Goal: Task Accomplishment & Management: Use online tool/utility

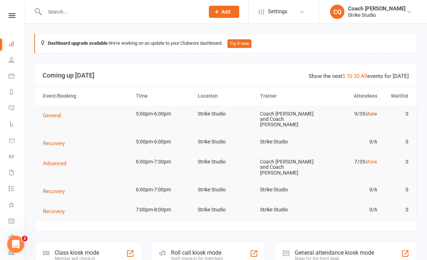
click at [372, 113] on link "show" at bounding box center [371, 114] width 12 height 6
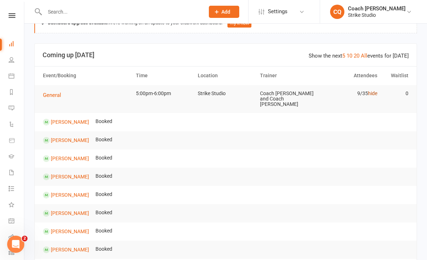
scroll to position [21, 0]
click at [55, 93] on span "General" at bounding box center [52, 94] width 18 height 6
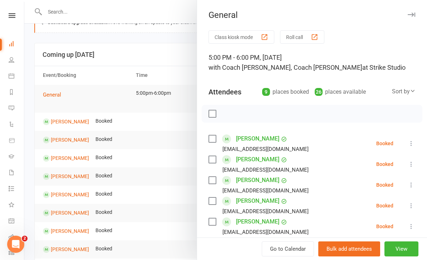
click at [419, 238] on div "Go to Calendar Bulk add attendees View" at bounding box center [312, 248] width 230 height 23
click at [412, 245] on button "View" at bounding box center [401, 248] width 34 height 15
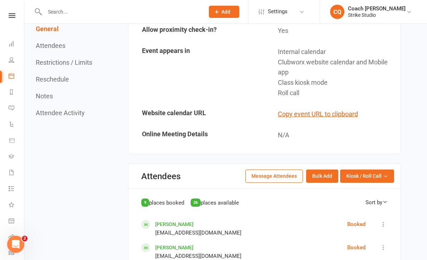
scroll to position [298, 0]
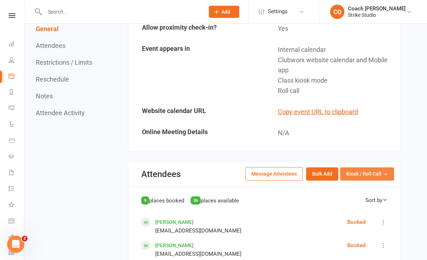
click at [366, 167] on button "Kiosk / Roll Call" at bounding box center [367, 173] width 54 height 13
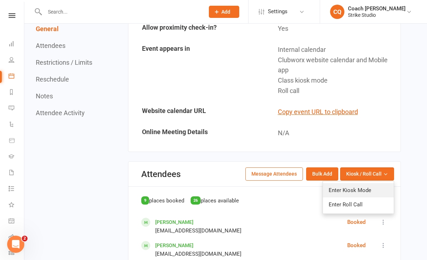
click at [372, 183] on link "Enter Kiosk Mode" at bounding box center [358, 190] width 71 height 14
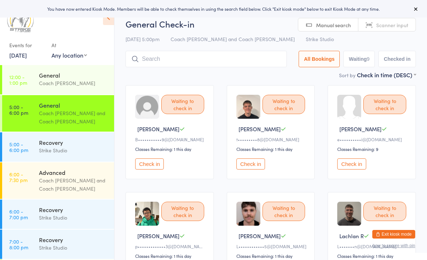
click at [111, 18] on icon at bounding box center [108, 17] width 11 height 15
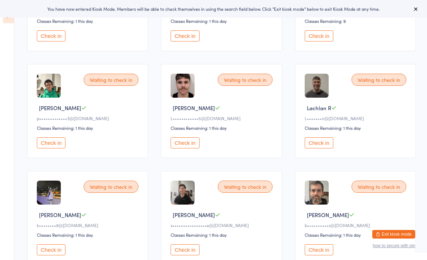
scroll to position [173, 0]
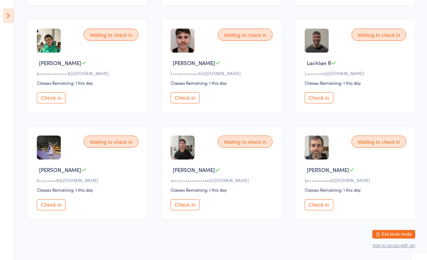
click at [51, 206] on div "Waiting to check in Ryan V k••••••••8@gmail.com Classes Remaining: 1 this day C…" at bounding box center [87, 173] width 121 height 94
click at [51, 210] on button "Check in" at bounding box center [51, 204] width 29 height 11
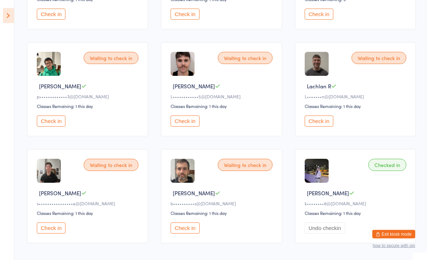
scroll to position [149, 0]
click at [13, 16] on icon at bounding box center [8, 15] width 11 height 15
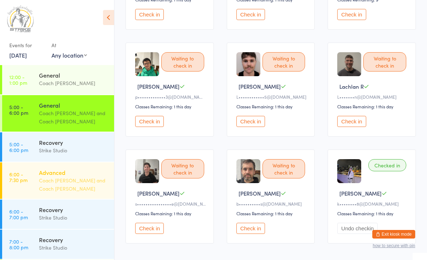
click at [45, 184] on div "Coach [PERSON_NAME] and Coach [PERSON_NAME]" at bounding box center [73, 184] width 69 height 16
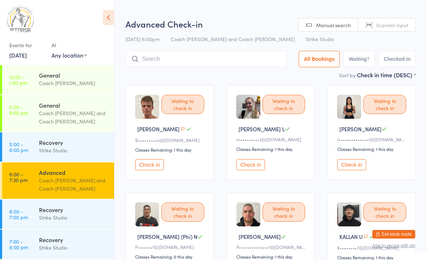
click at [148, 166] on button "Check in" at bounding box center [149, 164] width 29 height 11
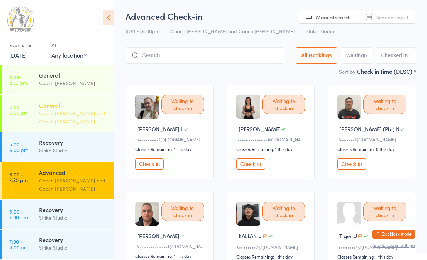
click at [49, 118] on div "Coach [PERSON_NAME] and Coach [PERSON_NAME]" at bounding box center [73, 117] width 69 height 16
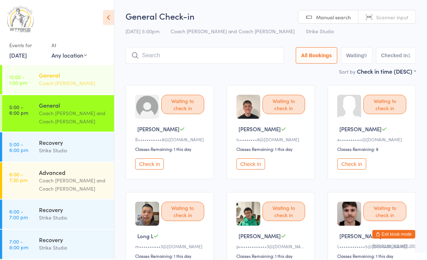
click at [36, 82] on link "12:00 - 1:00 pm General Coach Angela" at bounding box center [58, 79] width 112 height 29
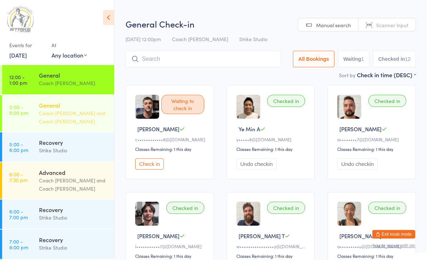
click at [32, 109] on link "5:00 - 6:00 pm General Coach Angela and Coach Chris" at bounding box center [58, 113] width 112 height 36
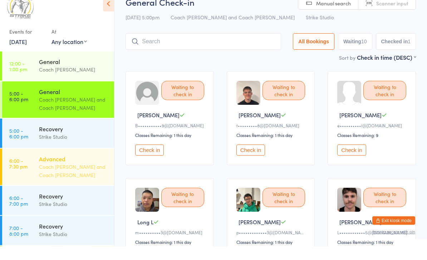
click at [73, 176] on div "Coach [PERSON_NAME] and Coach [PERSON_NAME]" at bounding box center [73, 184] width 69 height 16
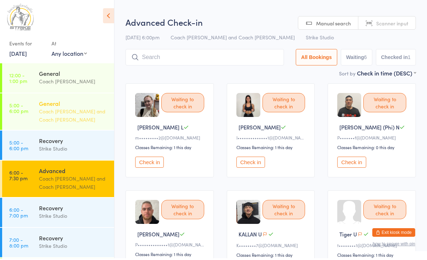
click at [58, 105] on div "General" at bounding box center [73, 105] width 69 height 8
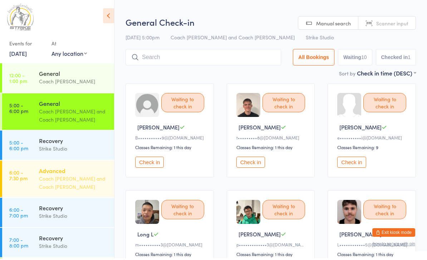
click at [54, 171] on div "Advanced" at bounding box center [73, 172] width 69 height 8
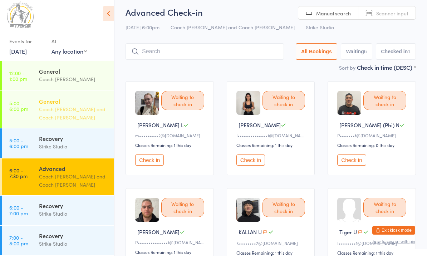
click at [49, 109] on div "Coach [PERSON_NAME] and Coach [PERSON_NAME]" at bounding box center [73, 117] width 69 height 16
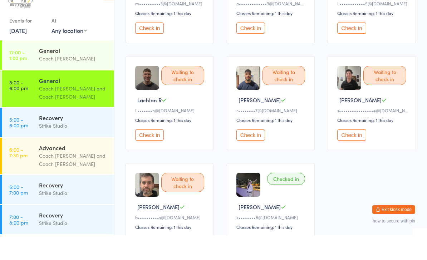
scroll to position [219, 0]
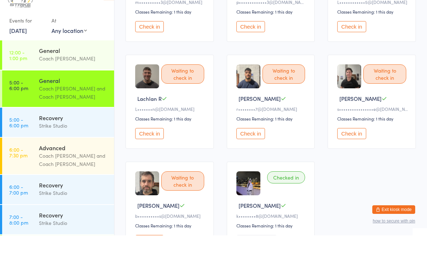
click at [151, 153] on button "Check in" at bounding box center [149, 158] width 29 height 11
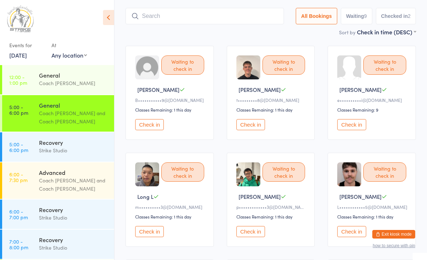
scroll to position [0, 0]
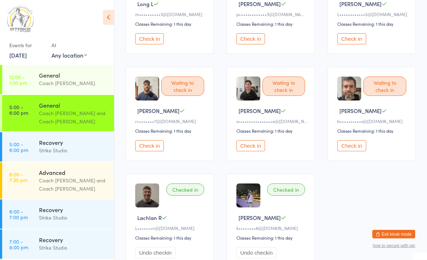
click at [154, 152] on button "Check in" at bounding box center [149, 145] width 29 height 11
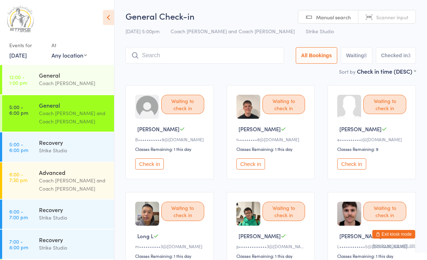
click at [41, 118] on div "Coach [PERSON_NAME] and Coach [PERSON_NAME]" at bounding box center [73, 117] width 69 height 16
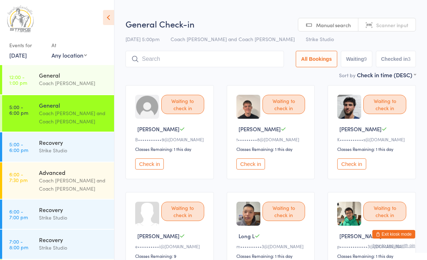
click at [355, 169] on button "Check in" at bounding box center [351, 163] width 29 height 11
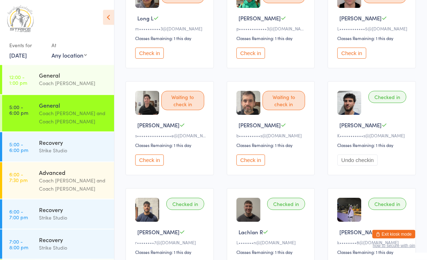
scroll to position [218, 0]
click at [251, 163] on button "Check in" at bounding box center [250, 159] width 29 height 11
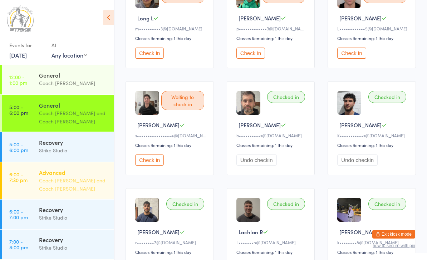
click at [60, 181] on div "Coach [PERSON_NAME] and Coach [PERSON_NAME]" at bounding box center [73, 184] width 69 height 16
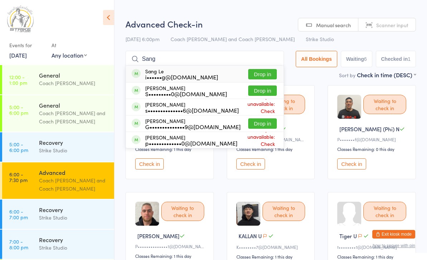
type input "Sang"
click at [256, 92] on button "Drop in" at bounding box center [262, 90] width 29 height 10
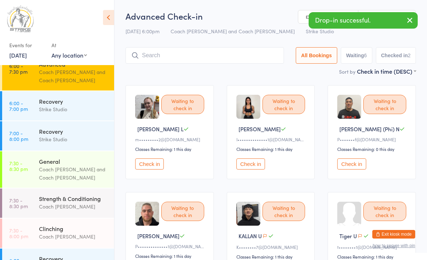
scroll to position [108, 0]
click at [58, 165] on div "General" at bounding box center [73, 162] width 69 height 8
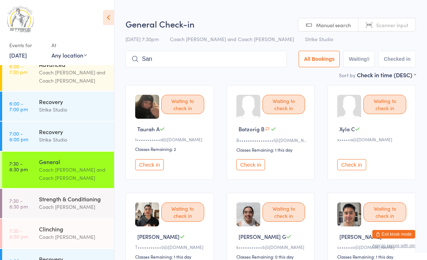
type input "Sang"
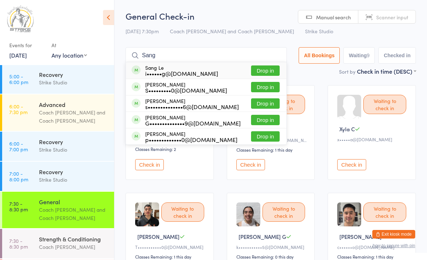
scroll to position [67, 0]
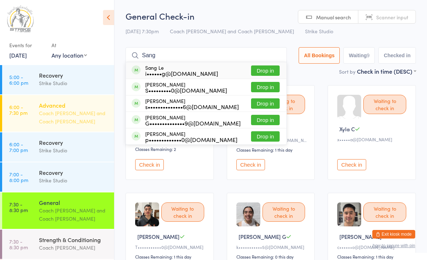
click at [69, 127] on div "Advanced Coach Angela and Coach Quang" at bounding box center [76, 113] width 75 height 36
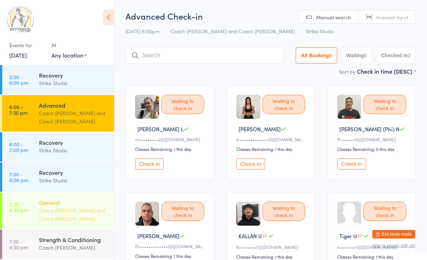
click at [41, 206] on div "General" at bounding box center [73, 202] width 69 height 8
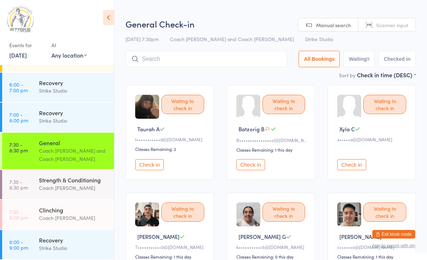
scroll to position [129, 0]
click at [72, 187] on div "Coach [PERSON_NAME]" at bounding box center [73, 188] width 69 height 8
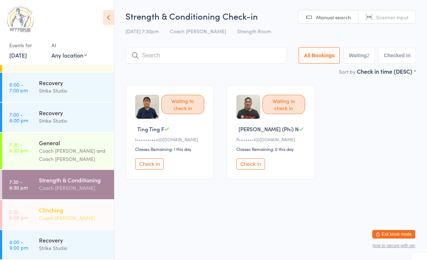
click at [43, 210] on div "Clinching" at bounding box center [73, 210] width 69 height 8
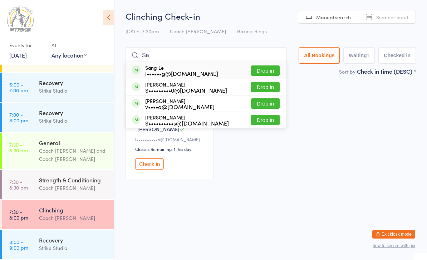
type input "Sa"
click at [267, 89] on button "Drop in" at bounding box center [265, 87] width 29 height 10
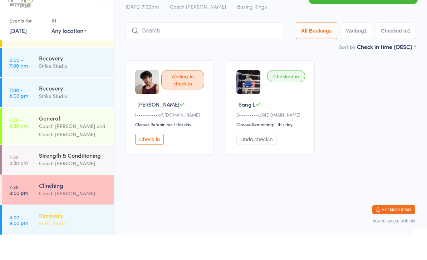
click at [48, 236] on div "Recovery" at bounding box center [73, 240] width 69 height 8
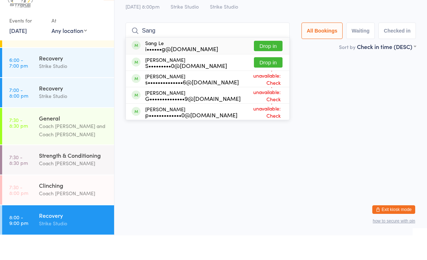
type input "Sang"
click at [267, 82] on button "Drop in" at bounding box center [268, 87] width 29 height 10
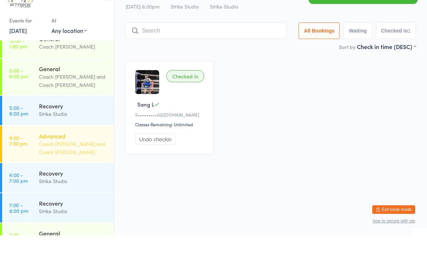
click at [62, 157] on div "Advanced" at bounding box center [73, 161] width 69 height 8
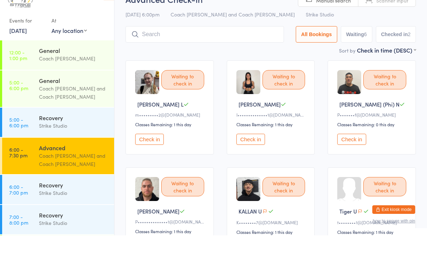
click at [57, 168] on div "Advanced" at bounding box center [73, 172] width 69 height 8
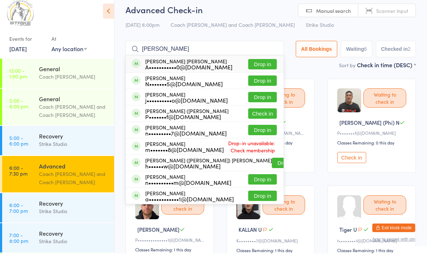
type input "Ng"
click at [268, 131] on button "Drop in" at bounding box center [262, 136] width 29 height 10
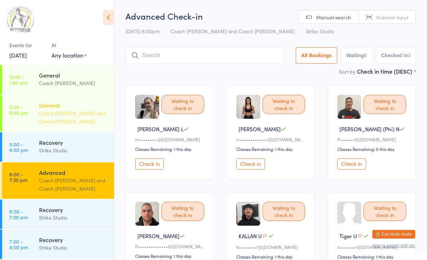
click at [57, 108] on div "General" at bounding box center [73, 105] width 69 height 8
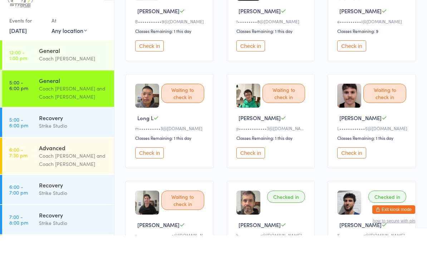
scroll to position [94, 0]
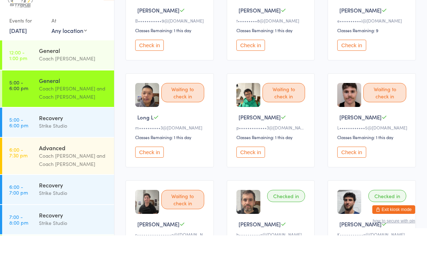
click at [348, 171] on button "Check in" at bounding box center [351, 176] width 29 height 11
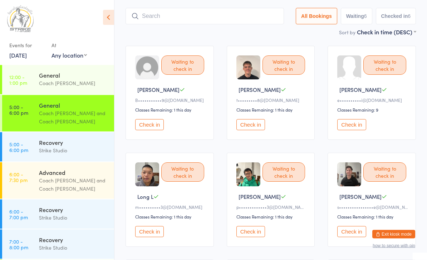
scroll to position [40, 0]
click at [252, 127] on button "Check in" at bounding box center [250, 124] width 29 height 11
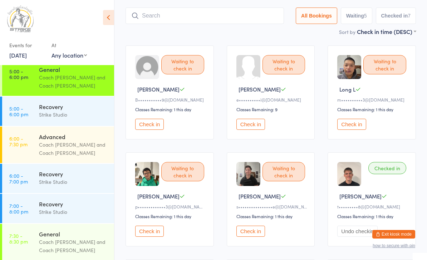
scroll to position [44, 0]
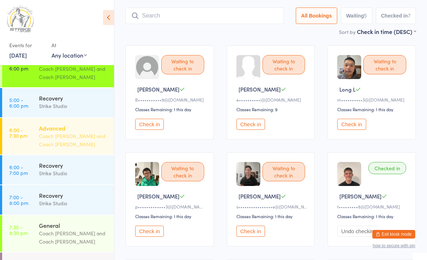
click at [83, 140] on div "Coach [PERSON_NAME] and Coach [PERSON_NAME]" at bounding box center [73, 140] width 69 height 16
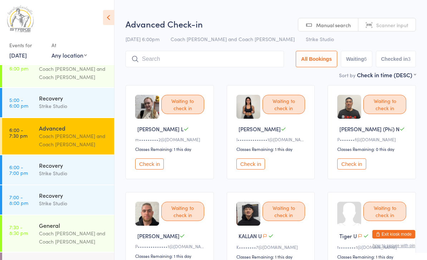
click at [221, 59] on input "search" at bounding box center [204, 59] width 158 height 16
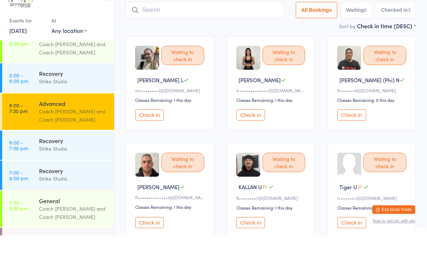
scroll to position [27, 0]
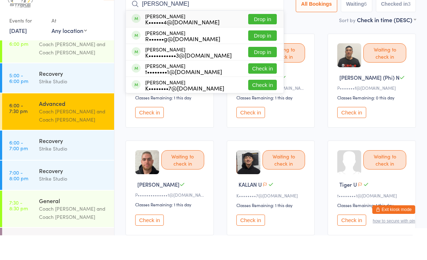
type input "Kerry truong"
click at [261, 39] on button "Drop in" at bounding box center [262, 44] width 29 height 10
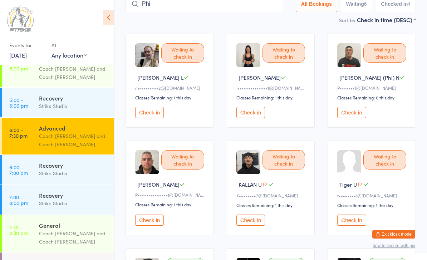
scroll to position [0, 0]
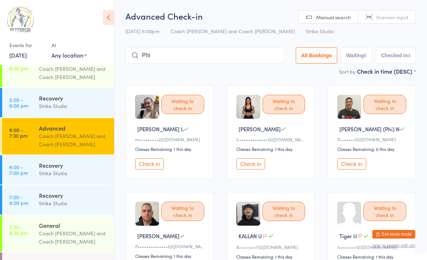
click at [198, 52] on input "Phi" at bounding box center [204, 55] width 158 height 16
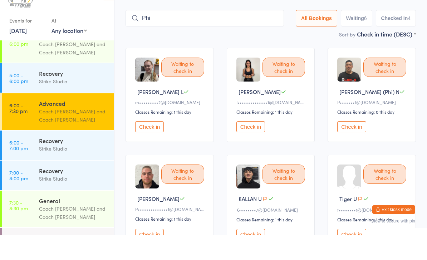
scroll to position [23, 0]
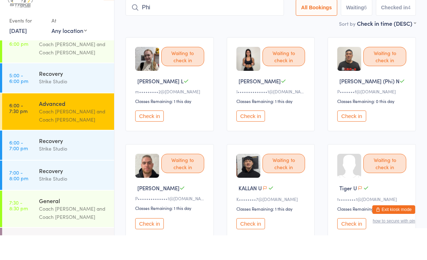
click at [162, 24] on input "Phi" at bounding box center [204, 32] width 158 height 16
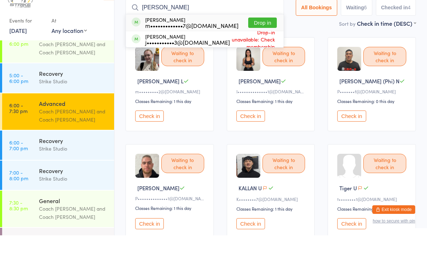
type input "Mason"
click at [202, 47] on div "m•••••••••••••7@hotmail.com" at bounding box center [191, 50] width 93 height 6
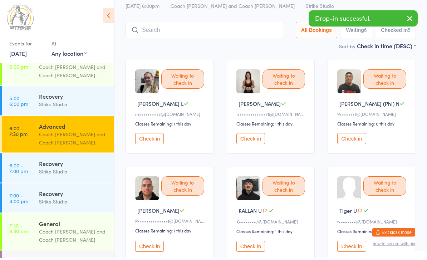
scroll to position [13, 0]
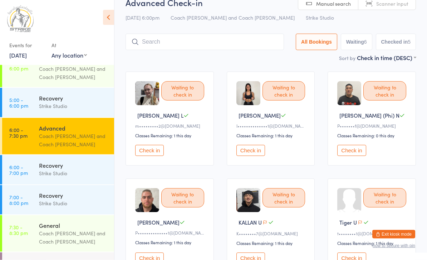
click at [0, 0] on html "You have now entered Kiosk Mode. Members will be able to check themselves in us…" at bounding box center [213, 117] width 427 height 260
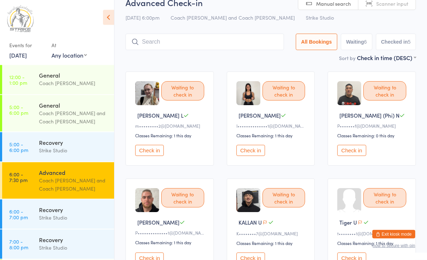
scroll to position [0, 0]
click at [78, 119] on div "Coach [PERSON_NAME] and Coach [PERSON_NAME]" at bounding box center [73, 117] width 69 height 16
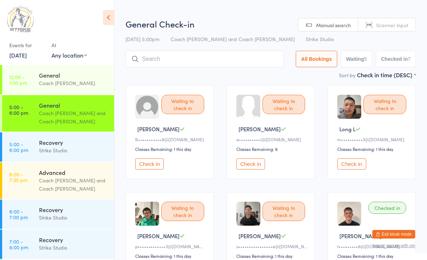
click at [360, 162] on button "Check in" at bounding box center [351, 163] width 29 height 11
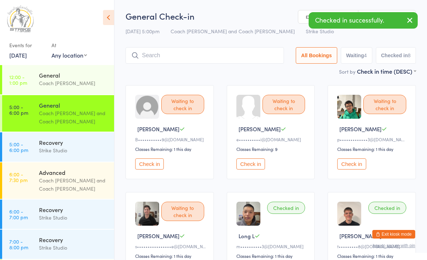
click at [234, 51] on input "search" at bounding box center [204, 55] width 158 height 16
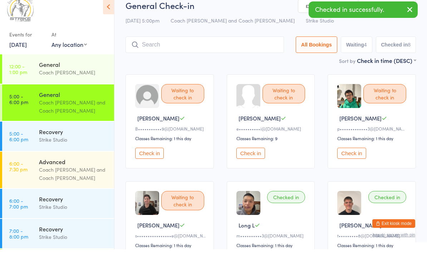
scroll to position [23, 0]
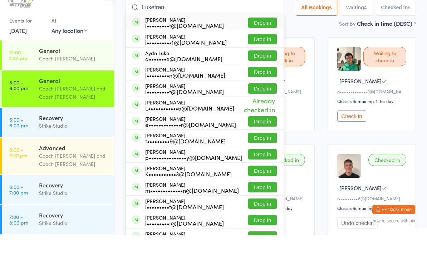
type input "Luketran"
click at [263, 42] on button "Drop in" at bounding box center [262, 47] width 29 height 10
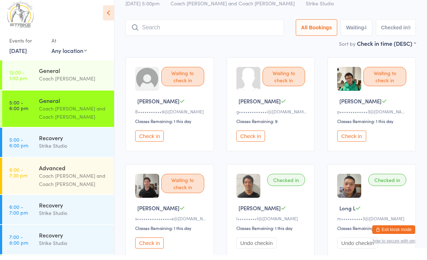
click at [61, 109] on div "Coach [PERSON_NAME] and Coach [PERSON_NAME]" at bounding box center [73, 117] width 69 height 16
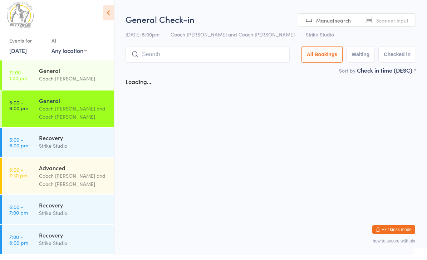
scroll to position [0, 0]
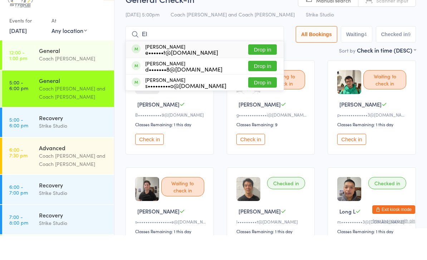
type input "El"
click at [256, 85] on button "Drop in" at bounding box center [262, 90] width 29 height 10
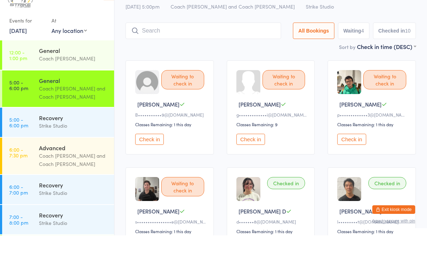
click at [62, 109] on div "Coach [PERSON_NAME] and Coach [PERSON_NAME]" at bounding box center [73, 117] width 69 height 16
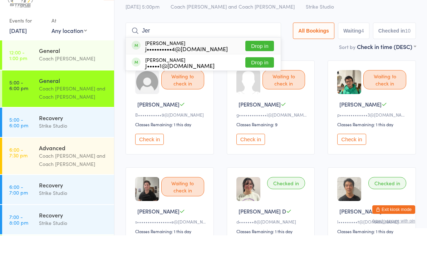
type input "Jer"
click at [261, 65] on button "Drop in" at bounding box center [259, 70] width 29 height 10
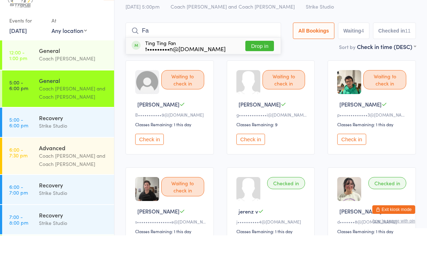
type input "F"
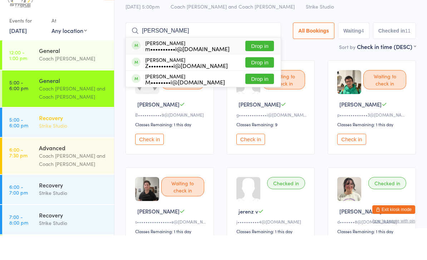
type input "Zachary may"
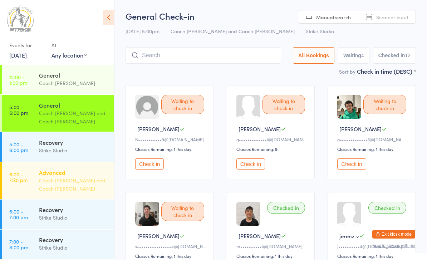
click at [30, 180] on link "6:00 - 7:30 pm Advanced Coach Angela and Coach Quang" at bounding box center [58, 180] width 112 height 36
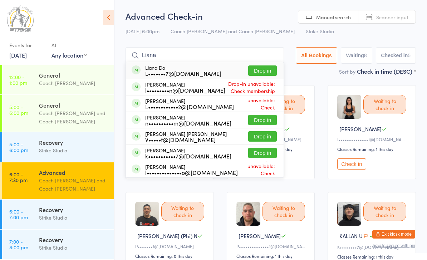
type input "Liana"
click at [262, 68] on button "Drop in" at bounding box center [262, 70] width 29 height 10
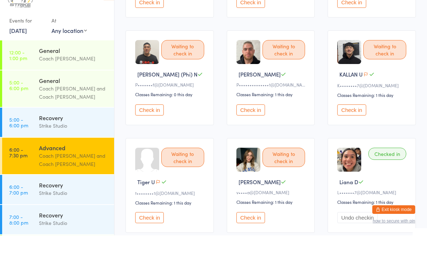
scroll to position [138, 0]
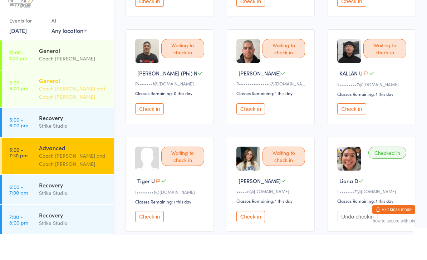
click at [84, 107] on div "General Coach Angela and Coach Chris" at bounding box center [76, 113] width 75 height 36
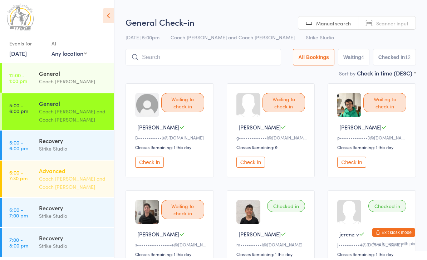
click at [94, 183] on div "Coach [PERSON_NAME] and Coach [PERSON_NAME]" at bounding box center [73, 184] width 69 height 16
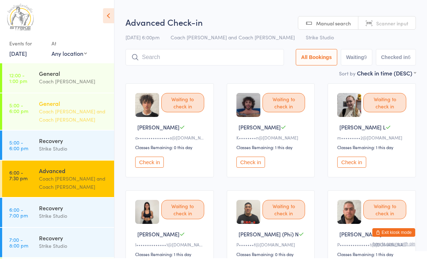
click at [102, 115] on div "Coach [PERSON_NAME] and Coach [PERSON_NAME]" at bounding box center [73, 117] width 69 height 16
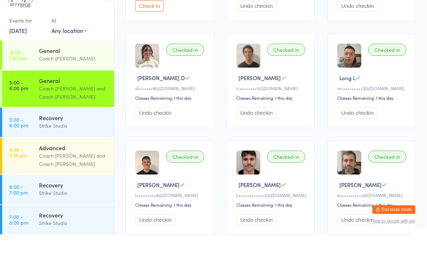
scroll to position [311, 0]
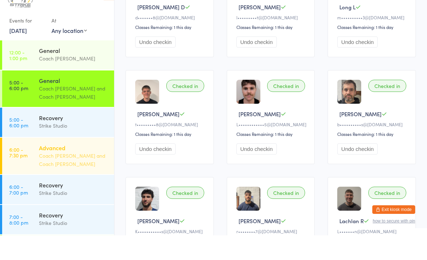
click at [98, 168] on div "Advanced" at bounding box center [73, 172] width 69 height 8
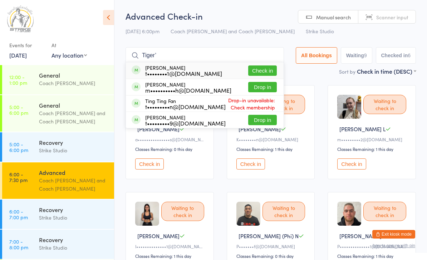
type input "Tiger’"
click at [257, 74] on button "Check in" at bounding box center [262, 70] width 29 height 10
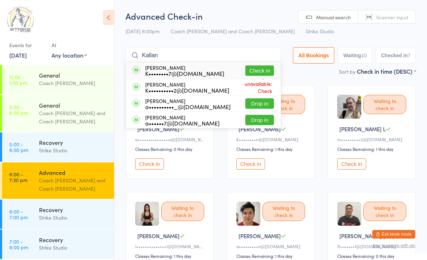
type input "Kallan"
click at [270, 68] on button "Check in" at bounding box center [259, 70] width 29 height 10
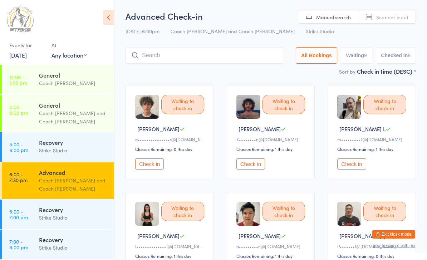
click at [247, 163] on button "Check in" at bounding box center [250, 163] width 29 height 11
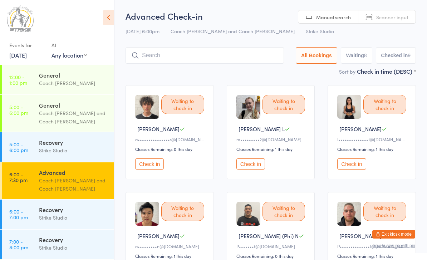
click at [253, 53] on input "search" at bounding box center [204, 55] width 158 height 16
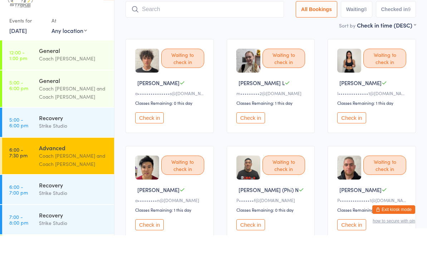
scroll to position [23, 0]
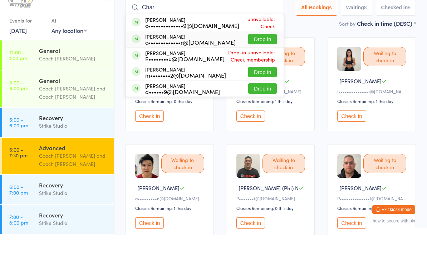
type input "Char"
click at [261, 59] on button "Drop in" at bounding box center [262, 64] width 29 height 10
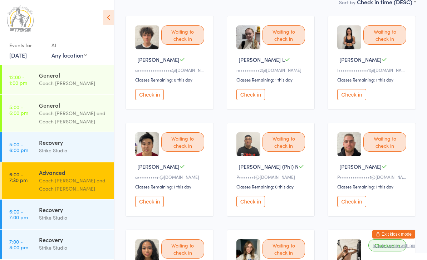
scroll to position [16, 0]
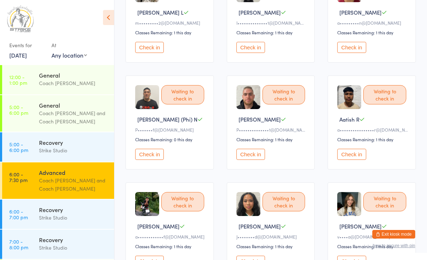
scroll to position [215, 0]
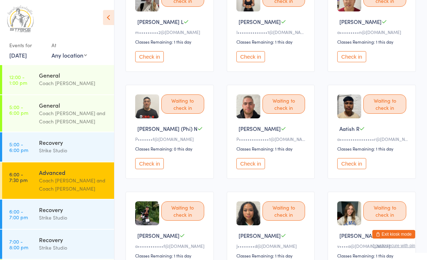
click at [351, 169] on button "Check in" at bounding box center [351, 163] width 29 height 11
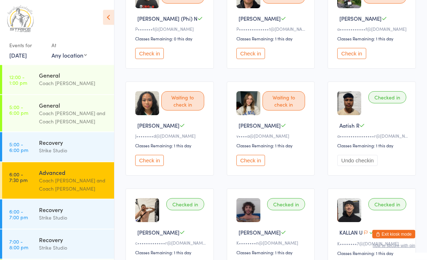
scroll to position [325, 0]
click at [247, 166] on button "Check in" at bounding box center [250, 160] width 29 height 11
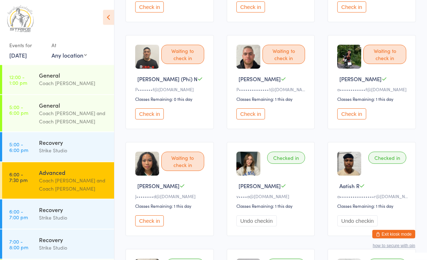
scroll to position [264, 0]
click at [254, 119] on button "Check in" at bounding box center [250, 113] width 29 height 11
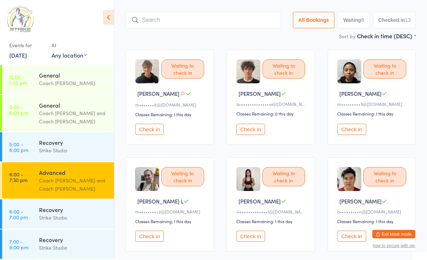
scroll to position [0, 0]
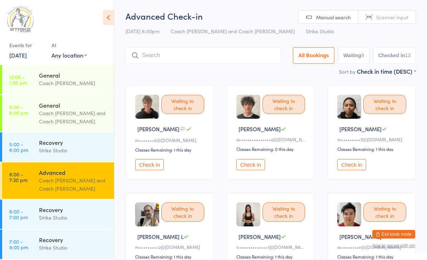
click at [247, 53] on input "search" at bounding box center [202, 55] width 155 height 16
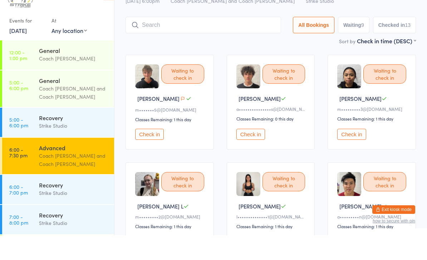
scroll to position [23, 0]
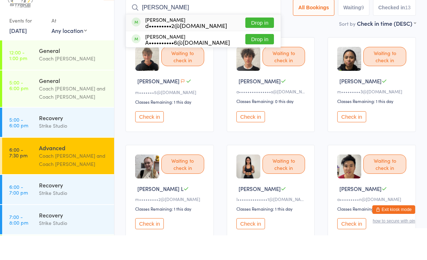
click at [267, 24] on input "Huy" at bounding box center [202, 32] width 155 height 16
type input "Huy"
click at [265, 42] on button "Drop in" at bounding box center [259, 47] width 29 height 10
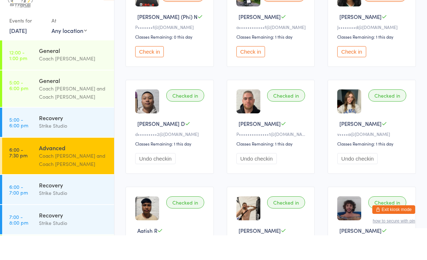
scroll to position [306, 0]
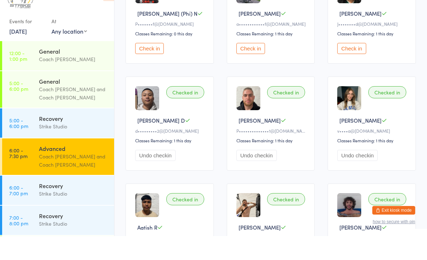
click at [260, 67] on button "Check in" at bounding box center [250, 72] width 29 height 11
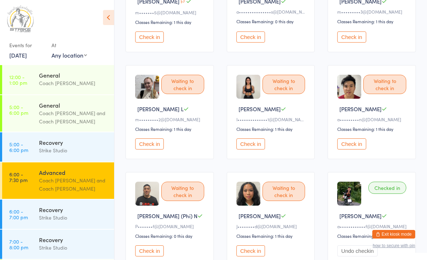
scroll to position [0, 0]
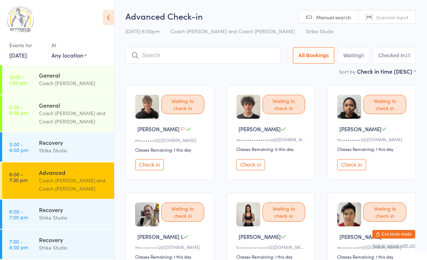
click at [220, 59] on input "search" at bounding box center [202, 55] width 155 height 16
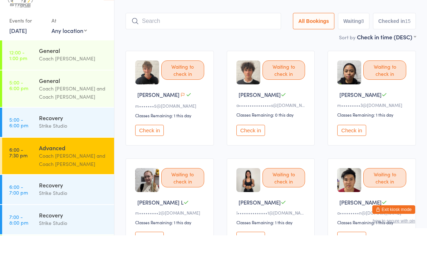
scroll to position [23, 0]
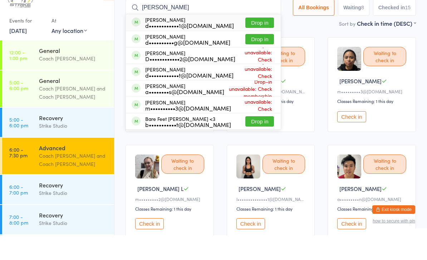
type input "David"
click at [256, 42] on button "Drop in" at bounding box center [259, 47] width 29 height 10
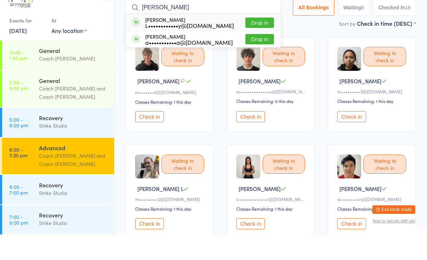
type input "Hadi"
click at [262, 42] on button "Drop in" at bounding box center [259, 47] width 29 height 10
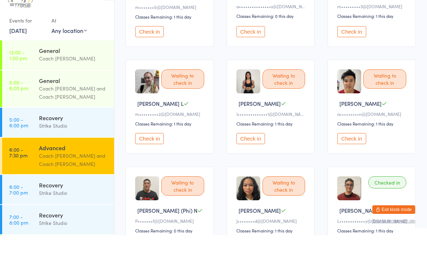
scroll to position [111, 0]
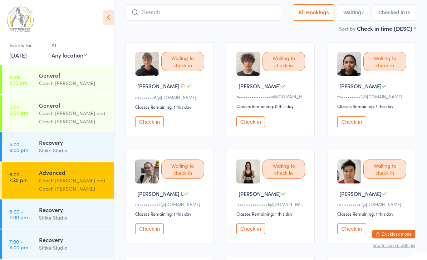
scroll to position [0, 0]
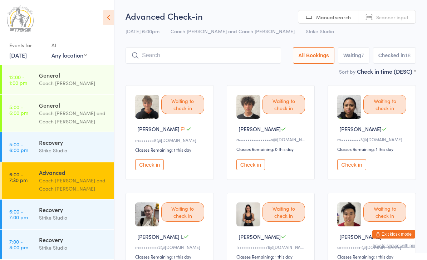
click at [217, 59] on input "search" at bounding box center [202, 55] width 155 height 16
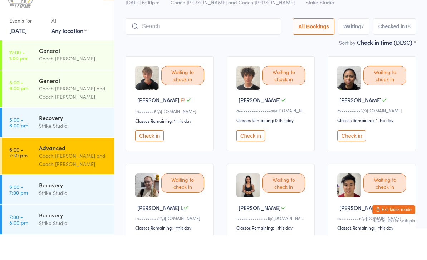
scroll to position [23, 0]
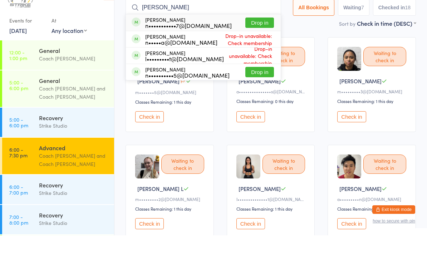
drag, startPoint x: 217, startPoint y: 56, endPoint x: 253, endPoint y: 26, distance: 46.7
click at [0, 0] on html "You have now entered Kiosk Mode. Members will be able to check themselves in us…" at bounding box center [213, 107] width 427 height 260
click at [253, 44] on div "Sort by Check in time (DESC) First name (ASC) First name (DESC) Last name (ASC)…" at bounding box center [270, 48] width 290 height 8
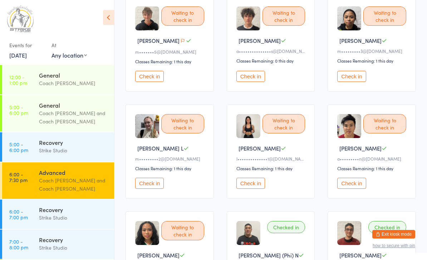
scroll to position [0, 0]
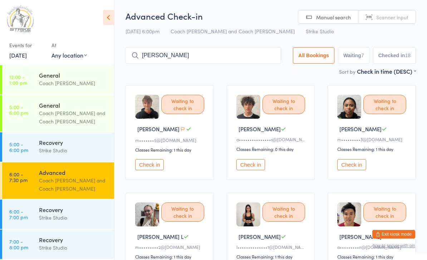
click at [213, 59] on input "Nicholas visalli" at bounding box center [202, 55] width 155 height 16
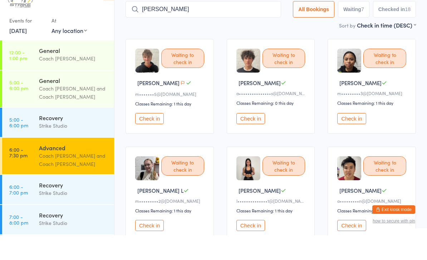
scroll to position [23, 0]
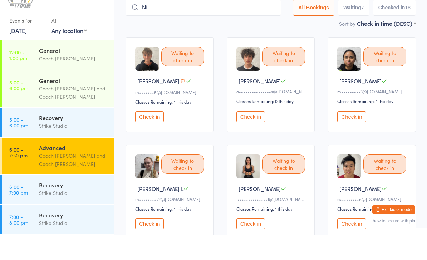
type input "N"
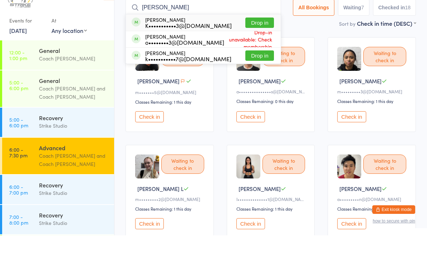
type input "Kevin"
click at [260, 42] on button "Drop in" at bounding box center [259, 47] width 29 height 10
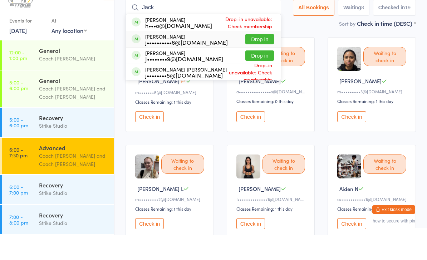
type input "Jack"
click at [259, 59] on button "Drop in" at bounding box center [259, 64] width 29 height 10
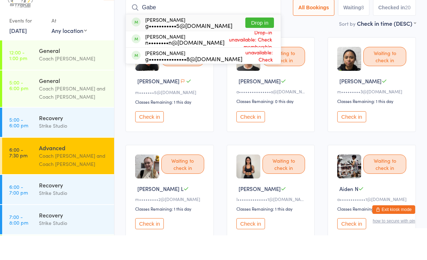
type input "Gabe"
click at [260, 42] on button "Drop in" at bounding box center [259, 47] width 29 height 10
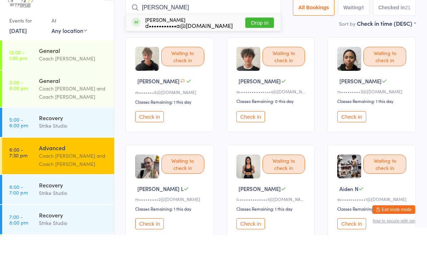
type input "DEBOR"
click at [265, 42] on button "Drop in" at bounding box center [259, 47] width 29 height 10
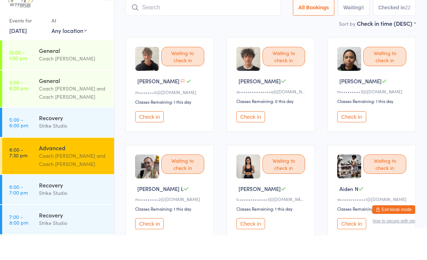
click at [150, 243] on button "Check in" at bounding box center [149, 248] width 29 height 11
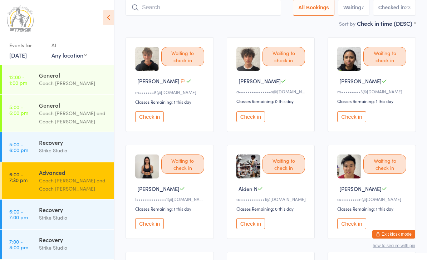
click at [352, 229] on button "Check in" at bounding box center [351, 223] width 29 height 11
click at [147, 120] on button "Check in" at bounding box center [149, 116] width 29 height 11
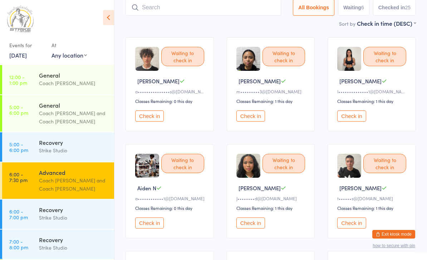
drag, startPoint x: 147, startPoint y: 120, endPoint x: 0, endPoint y: -48, distance: 223.4
click at [0, 0] on html "You have now entered Kiosk Mode. Members will be able to check themselves in us…" at bounding box center [213, 82] width 427 height 260
click at [211, 191] on div "Waiting to check in Aiden N a••••••••••••1@gmail.com Classes Remaining: 0 this …" at bounding box center [169, 191] width 88 height 94
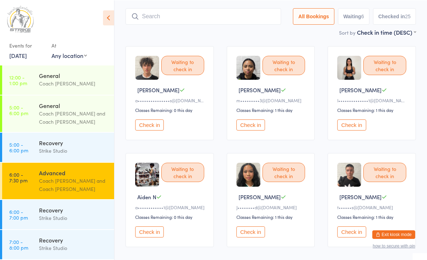
click at [244, 228] on div "Waiting to check in Janine V J••••••••d@gmail.com Classes Remaining: 1 this day…" at bounding box center [271, 200] width 88 height 94
click at [247, 236] on button "Check in" at bounding box center [250, 231] width 29 height 11
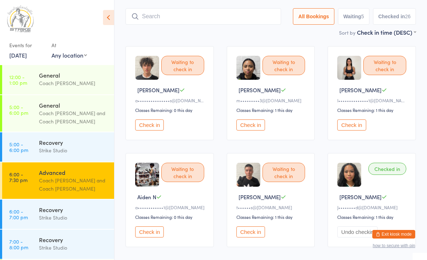
click at [244, 130] on button "Check in" at bounding box center [250, 124] width 29 height 11
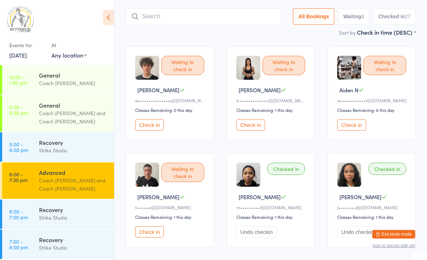
click at [345, 130] on button "Check in" at bounding box center [351, 124] width 29 height 11
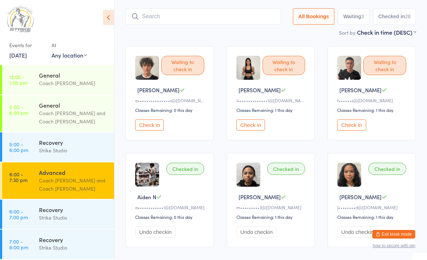
click at [186, 13] on input "search" at bounding box center [202, 16] width 155 height 16
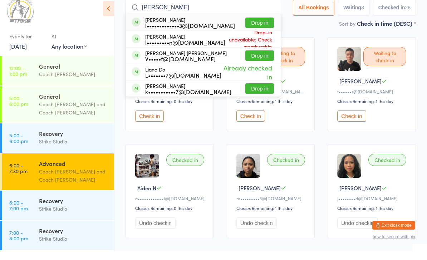
type input "LINDA"
click at [262, 26] on button "Drop in" at bounding box center [259, 31] width 29 height 10
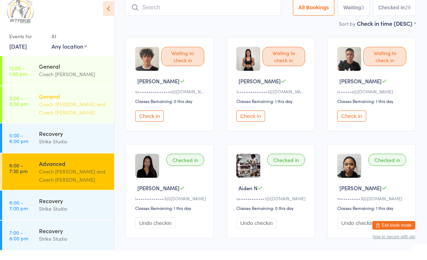
click at [24, 108] on link "5:00 - 6:00 pm General Coach Angela and Coach Chris" at bounding box center [58, 113] width 112 height 36
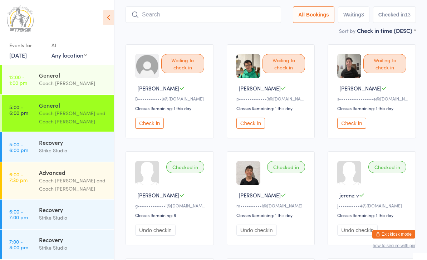
scroll to position [40, 0]
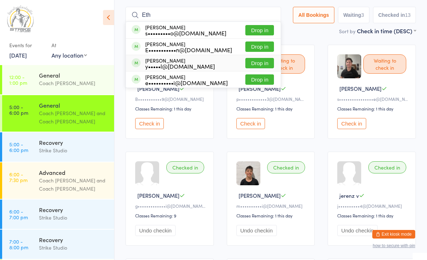
type input "Eth"
click at [261, 65] on button "Drop in" at bounding box center [259, 63] width 29 height 10
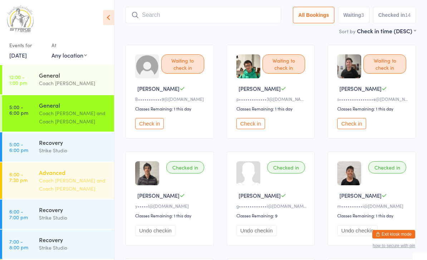
click at [83, 185] on div "Coach [PERSON_NAME] and Coach [PERSON_NAME]" at bounding box center [73, 184] width 69 height 16
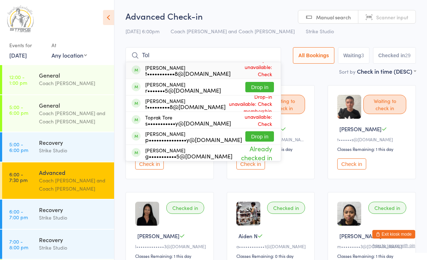
type input "Tol"
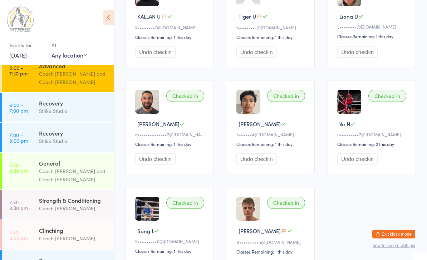
scroll to position [106, 0]
click at [82, 174] on div "Coach [PERSON_NAME] and Coach [PERSON_NAME]" at bounding box center [73, 175] width 69 height 16
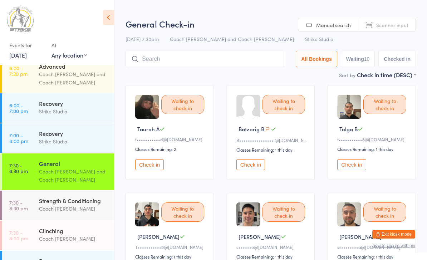
click at [356, 166] on button "Check in" at bounding box center [351, 164] width 29 height 11
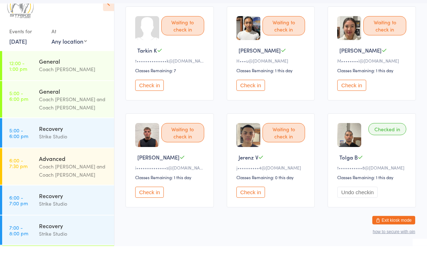
scroll to position [305, 0]
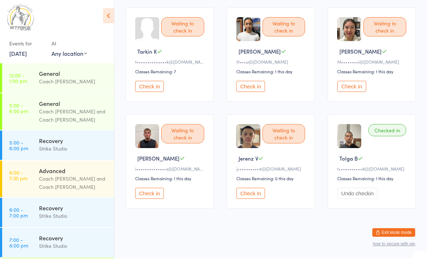
click at [145, 191] on button "Check in" at bounding box center [149, 194] width 29 height 11
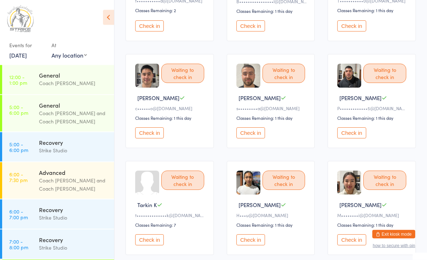
scroll to position [0, 0]
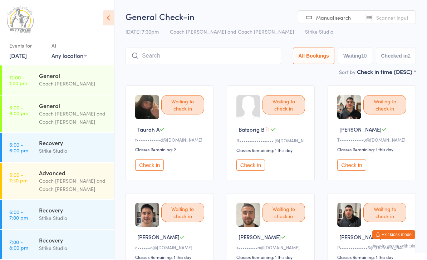
click at [196, 52] on input "search" at bounding box center [202, 55] width 155 height 16
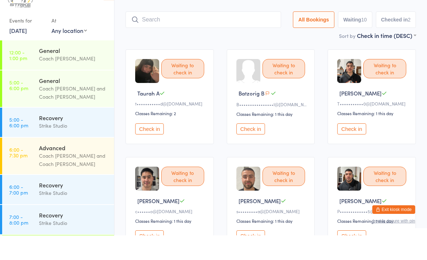
scroll to position [23, 0]
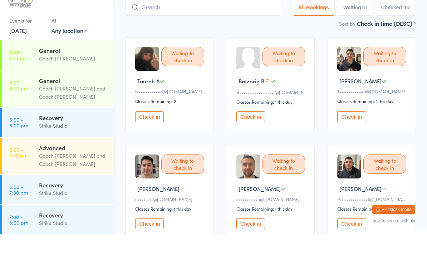
click at [162, 136] on button "Check in" at bounding box center [149, 141] width 29 height 11
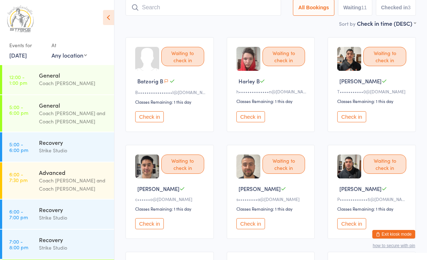
scroll to position [0, 0]
click at [90, 117] on div "Coach [PERSON_NAME] and Coach [PERSON_NAME]" at bounding box center [73, 117] width 69 height 16
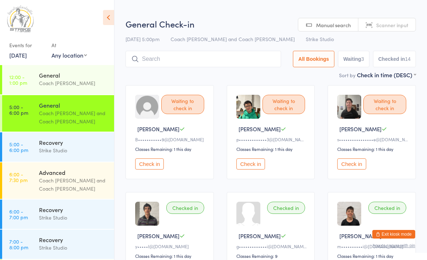
click at [227, 57] on input "search" at bounding box center [202, 59] width 155 height 16
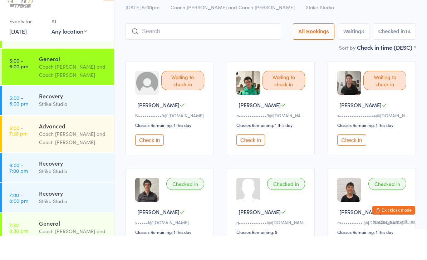
scroll to position [2, 0]
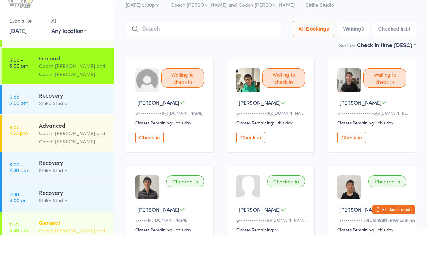
click at [78, 251] on div "Coach [PERSON_NAME] and Coach [PERSON_NAME]" at bounding box center [73, 259] width 69 height 16
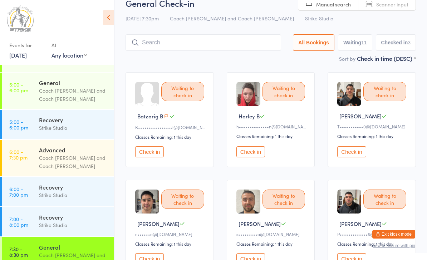
scroll to position [12, 0]
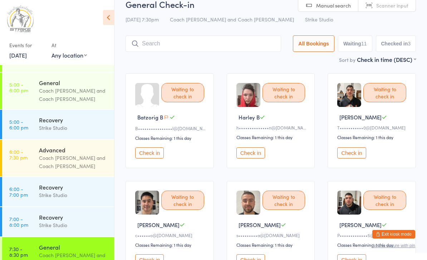
click at [153, 155] on button "Check in" at bounding box center [149, 152] width 29 height 11
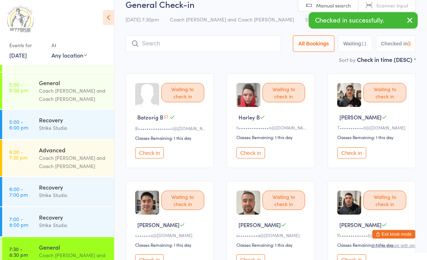
scroll to position [12, 0]
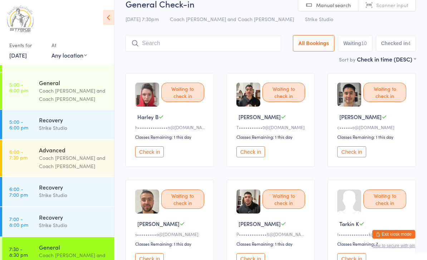
click at [257, 152] on button "Check in" at bounding box center [250, 151] width 29 height 11
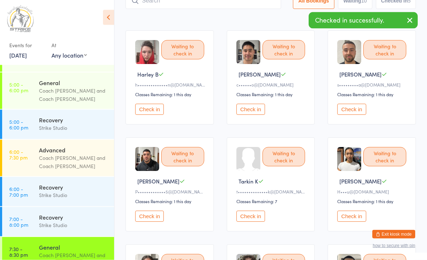
scroll to position [55, 0]
click at [158, 222] on button "Check in" at bounding box center [149, 216] width 29 height 11
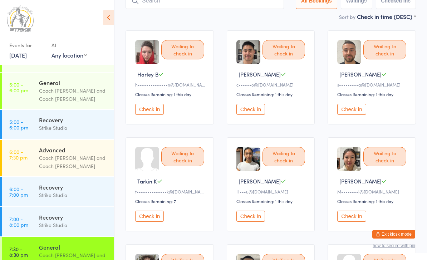
click at [147, 110] on button "Check in" at bounding box center [149, 109] width 29 height 11
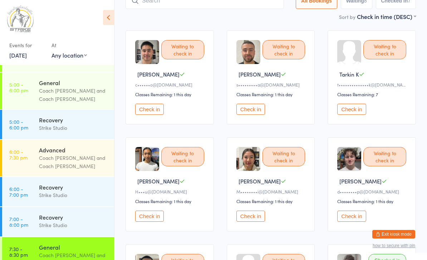
click at [363, 112] on button "Check in" at bounding box center [351, 109] width 29 height 11
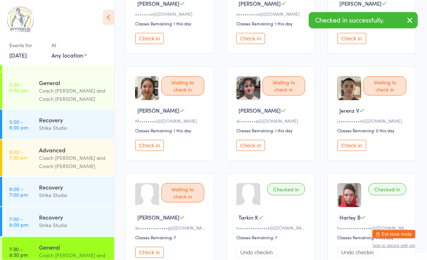
scroll to position [136, 0]
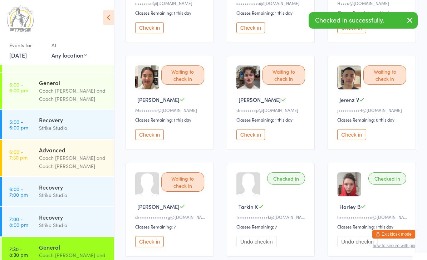
click at [155, 247] on button "Check in" at bounding box center [149, 241] width 29 height 11
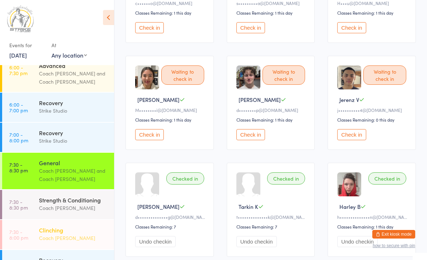
scroll to position [106, 0]
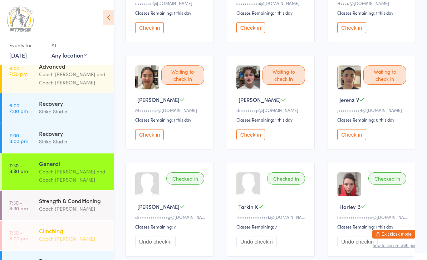
click at [80, 238] on div "Coach [PERSON_NAME]" at bounding box center [73, 238] width 69 height 8
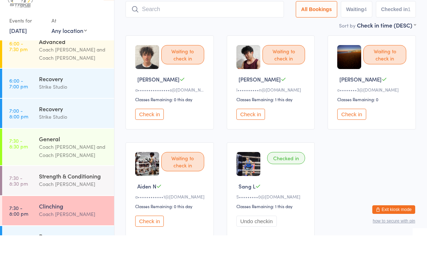
scroll to position [34, 0]
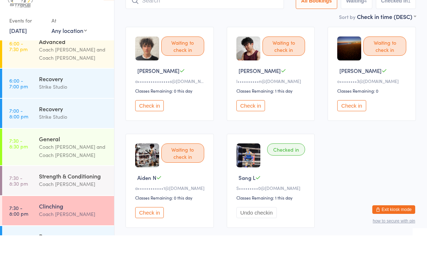
click at [354, 125] on button "Check in" at bounding box center [351, 130] width 29 height 11
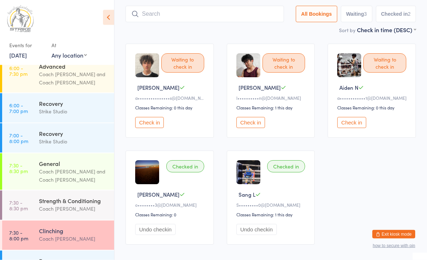
scroll to position [45, 0]
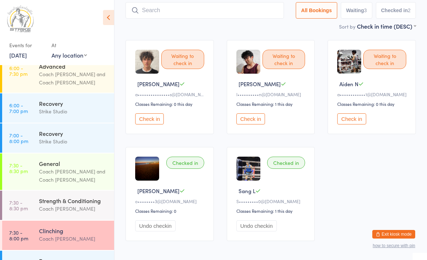
click at [216, 8] on input "search" at bounding box center [204, 10] width 158 height 16
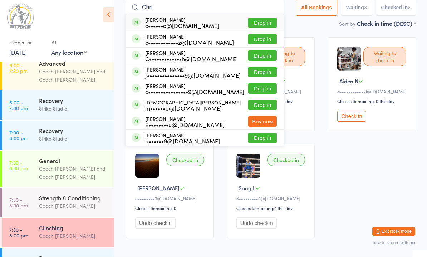
type input "Chri"
click at [262, 26] on button "Drop in" at bounding box center [262, 25] width 29 height 10
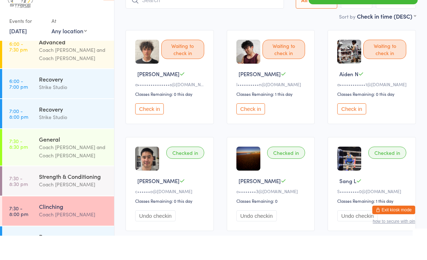
scroll to position [87, 0]
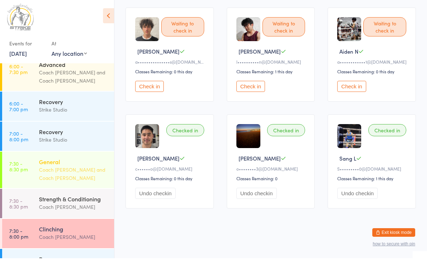
click at [48, 164] on div "General" at bounding box center [73, 163] width 69 height 8
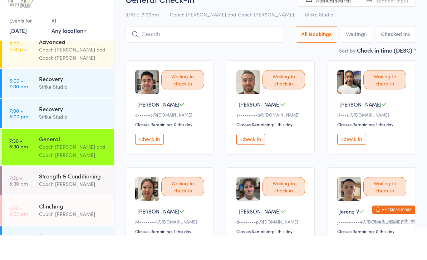
scroll to position [14, 0]
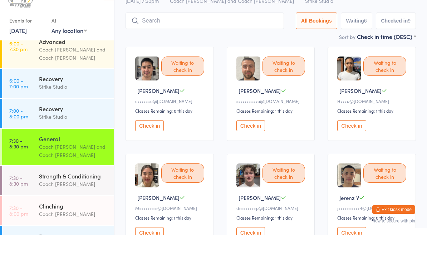
click at [355, 145] on button "Check in" at bounding box center [351, 150] width 29 height 11
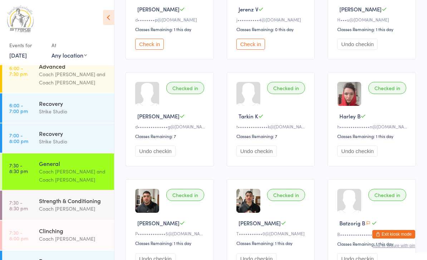
scroll to position [226, 0]
click at [74, 241] on div "Coach [PERSON_NAME]" at bounding box center [73, 238] width 69 height 8
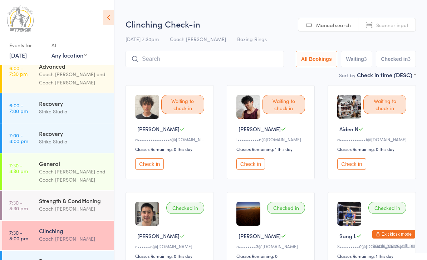
click at [254, 169] on button "Check in" at bounding box center [250, 163] width 29 height 11
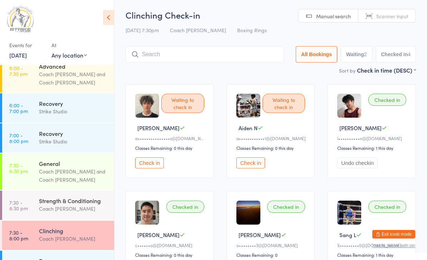
scroll to position [64, 0]
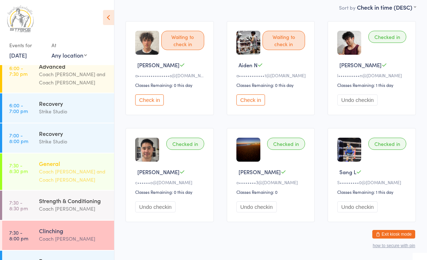
click at [83, 166] on div "General" at bounding box center [73, 163] width 69 height 8
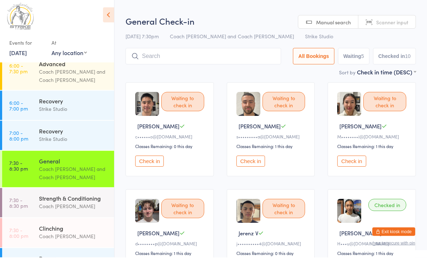
click at [259, 167] on button "Check in" at bounding box center [250, 163] width 29 height 11
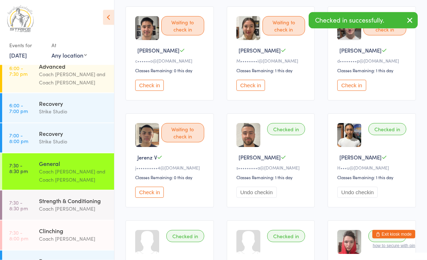
scroll to position [79, 0]
click at [355, 88] on button "Check in" at bounding box center [351, 85] width 29 height 11
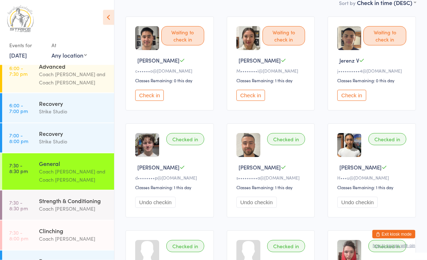
scroll to position [65, 0]
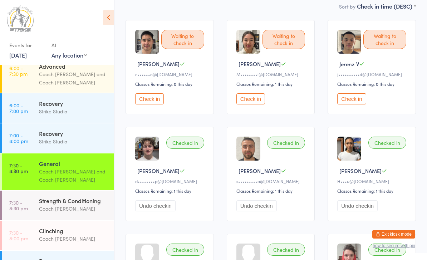
click at [258, 104] on button "Check in" at bounding box center [250, 98] width 29 height 11
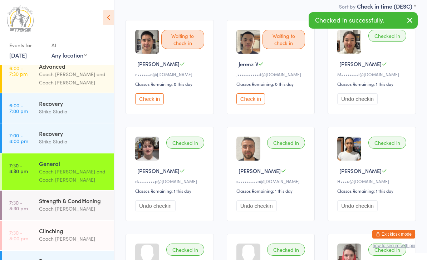
scroll to position [69, 0]
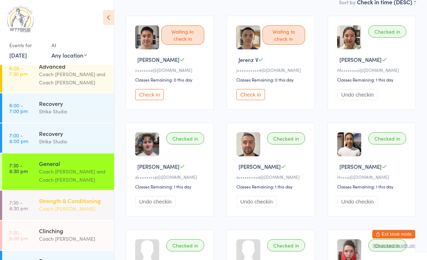
click at [80, 208] on div "Coach [PERSON_NAME]" at bounding box center [73, 208] width 69 height 8
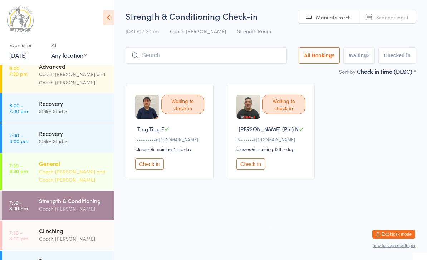
click at [64, 175] on div "Coach [PERSON_NAME] and Coach [PERSON_NAME]" at bounding box center [73, 175] width 69 height 16
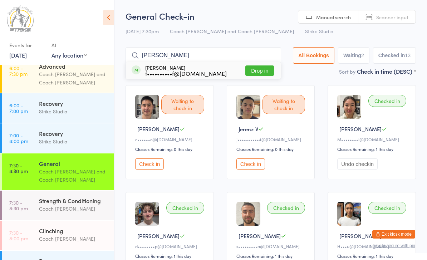
type input "[PERSON_NAME]"
click at [258, 71] on button "Drop in" at bounding box center [259, 70] width 29 height 10
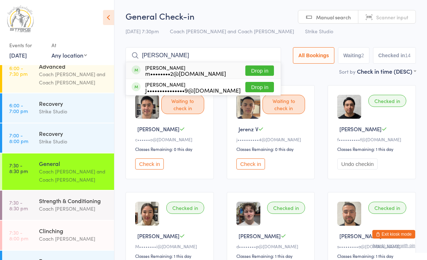
type input "[PERSON_NAME]"
click at [258, 69] on button "Drop in" at bounding box center [259, 70] width 29 height 10
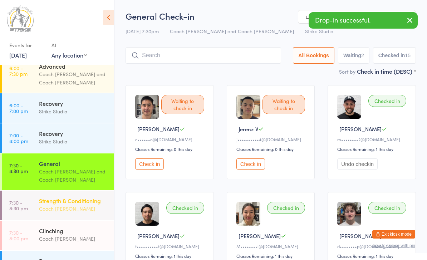
click at [67, 204] on div "Strength & Conditioning" at bounding box center [73, 201] width 69 height 8
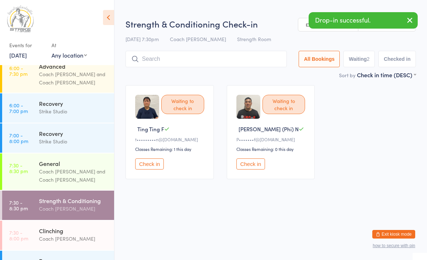
click at [149, 169] on button "Check in" at bounding box center [149, 163] width 29 height 11
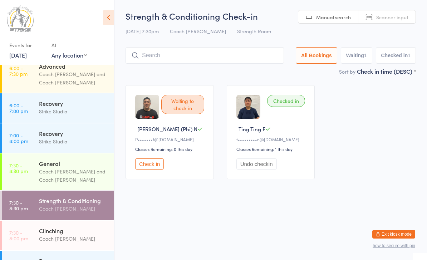
click at [217, 57] on input "search" at bounding box center [204, 55] width 158 height 16
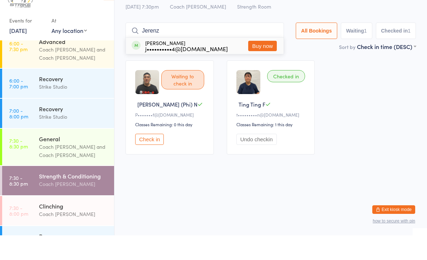
type input "Jerenz"
click at [267, 65] on button "Buy now" at bounding box center [262, 70] width 29 height 10
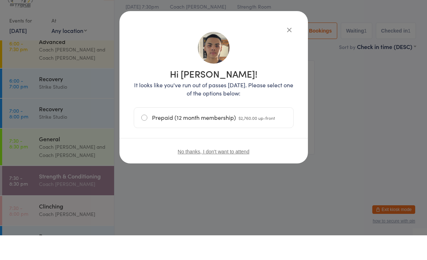
scroll to position [10, 0]
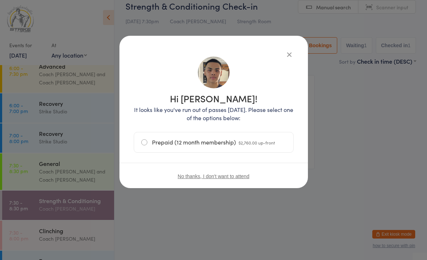
click at [291, 59] on div "Hi [PERSON_NAME]! It looks like you've run out of passes [DATE]. Please select …" at bounding box center [214, 122] width 160 height 145
click at [291, 54] on icon "button" at bounding box center [289, 54] width 8 height 8
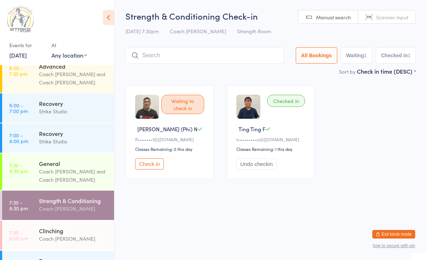
scroll to position [106, 0]
click at [72, 149] on div "Recovery Strike Studio" at bounding box center [76, 138] width 75 height 28
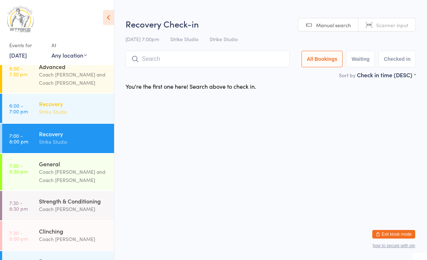
click at [82, 116] on div "Strike Studio" at bounding box center [73, 112] width 69 height 8
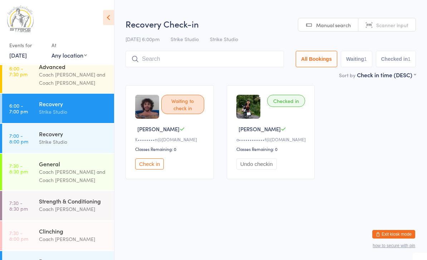
click at [152, 169] on button "Check in" at bounding box center [149, 163] width 29 height 11
